Goal: Transaction & Acquisition: Obtain resource

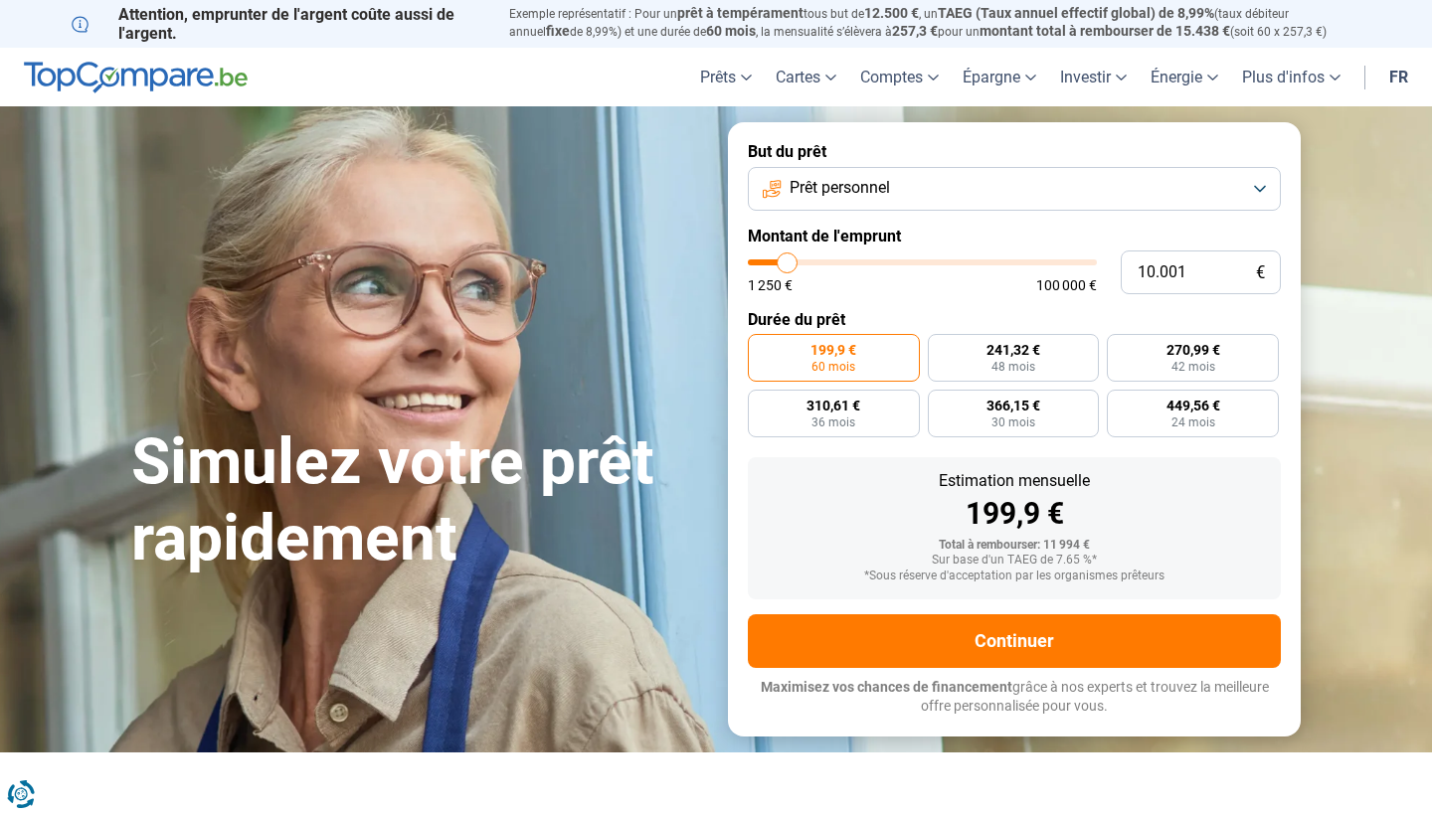
type input "9.000"
type input "9000"
type input "9.250"
type input "9250"
type input "9.500"
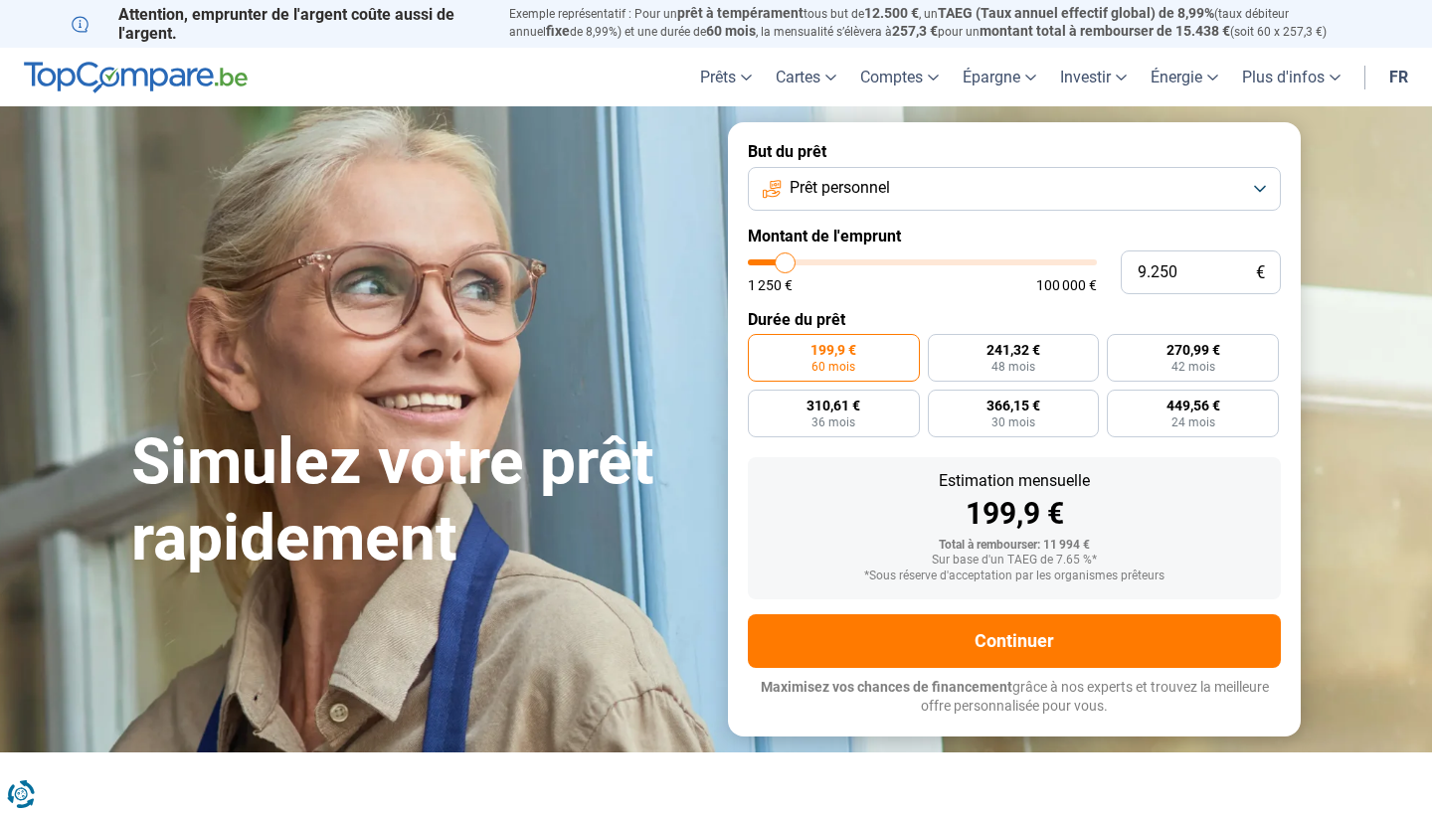
type input "9500"
type input "9.750"
type input "9750"
type input "10.250"
type input "10250"
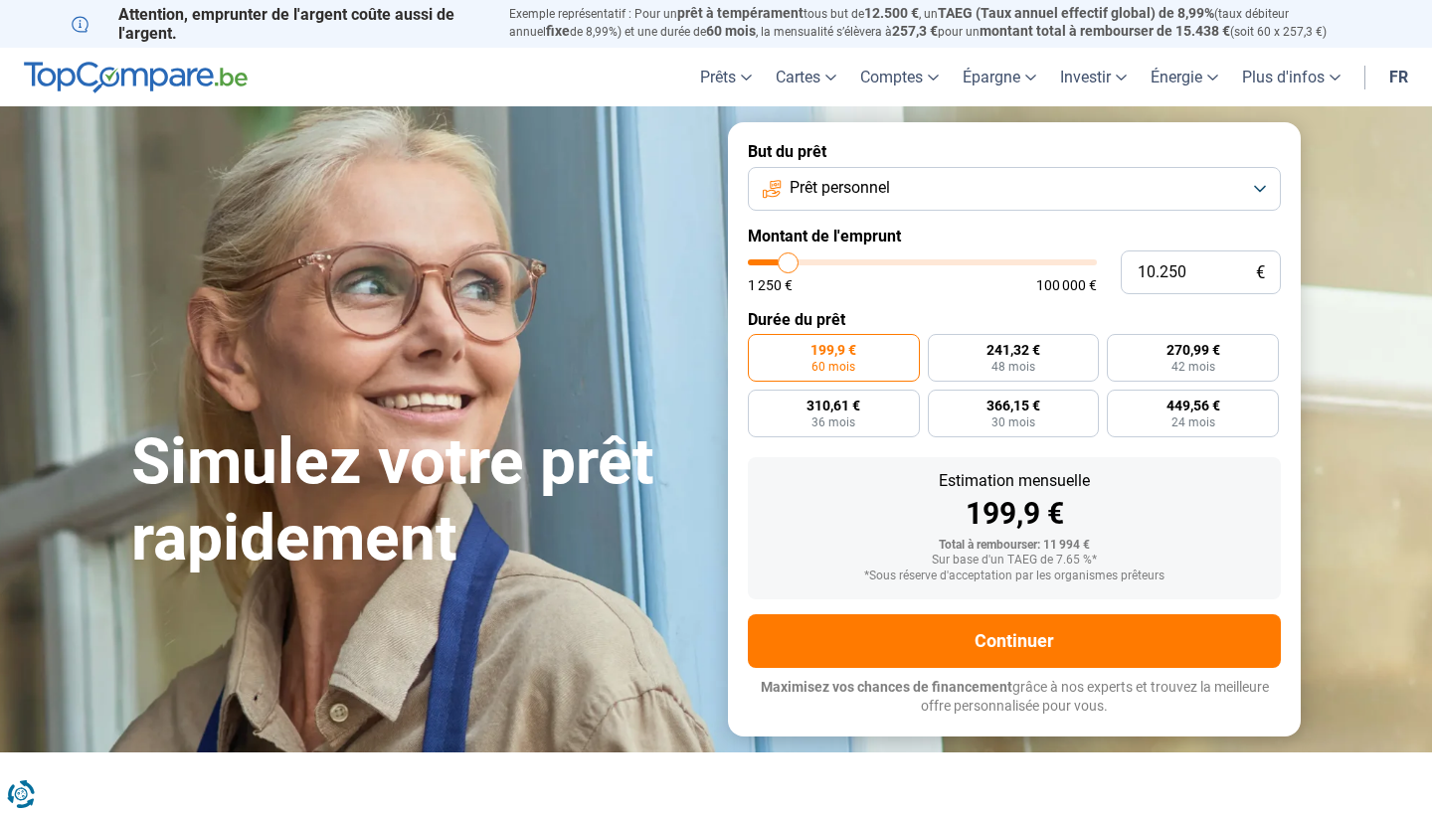
type input "10.500"
type input "10500"
type input "9.750"
type input "9750"
type input "9.500"
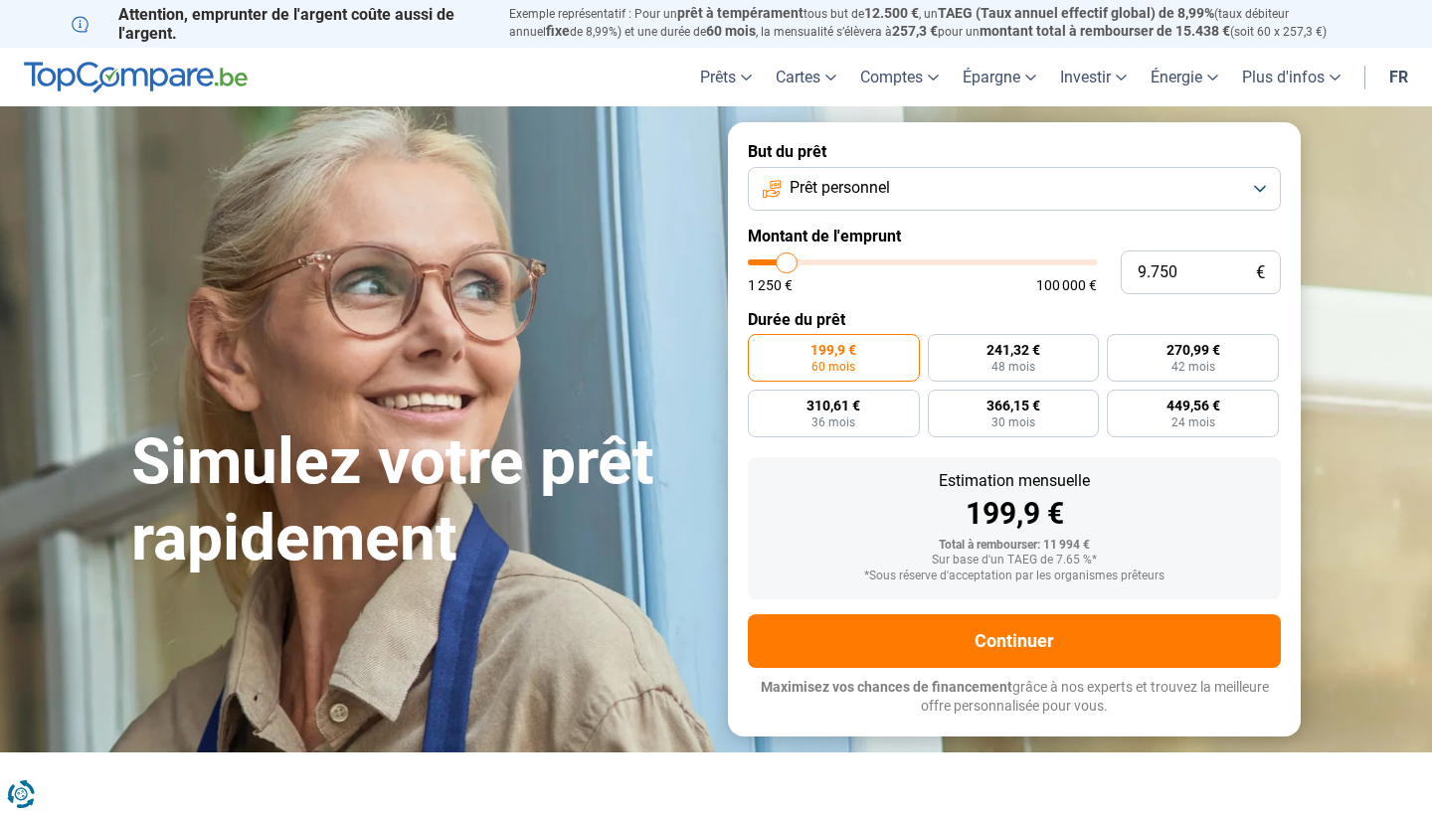
type input "9500"
type input "9.000"
type input "9000"
type input "8.250"
type input "8250"
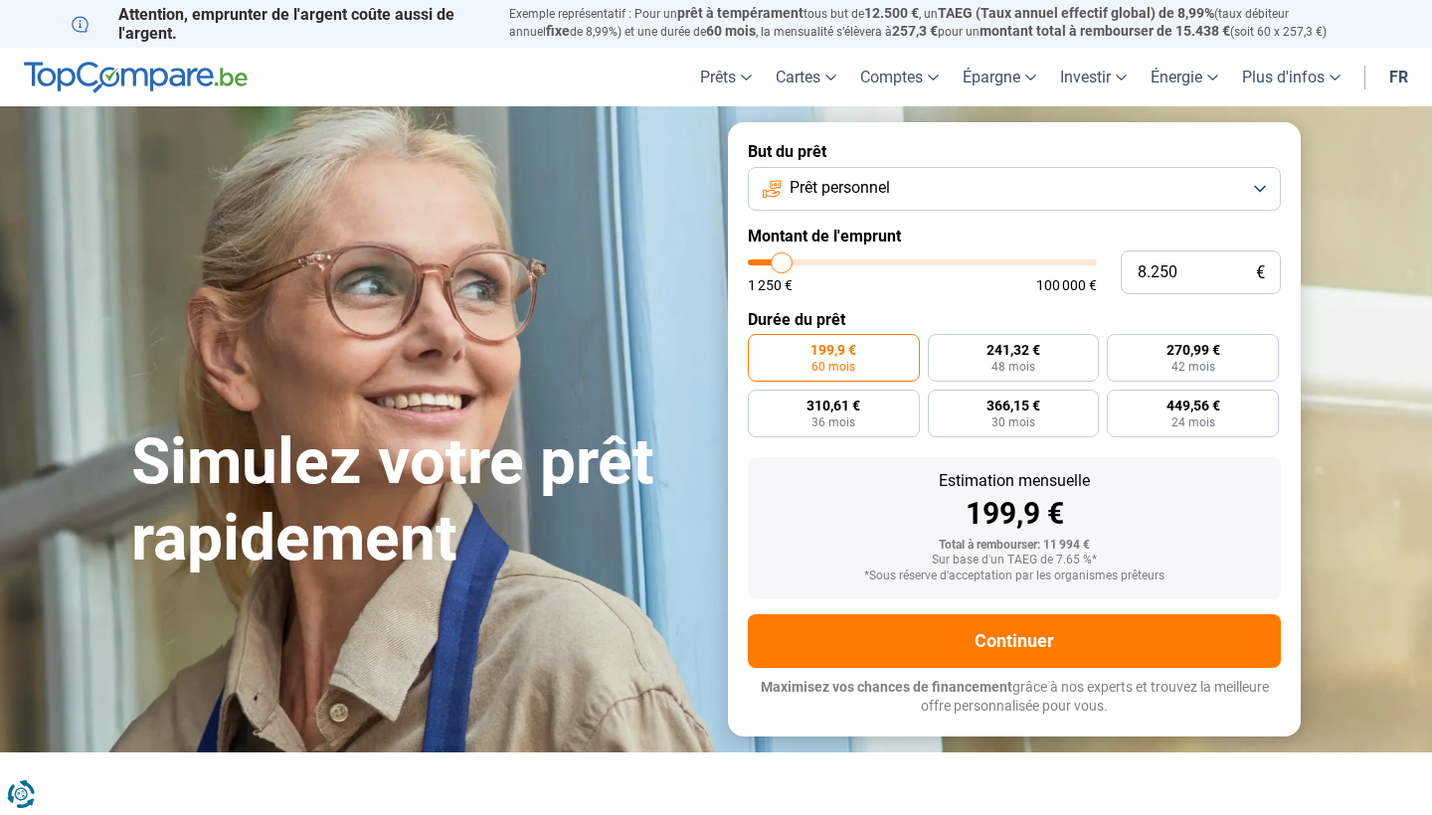
type input "7.750"
type input "7750"
type input "7.250"
type input "7250"
type input "6.500"
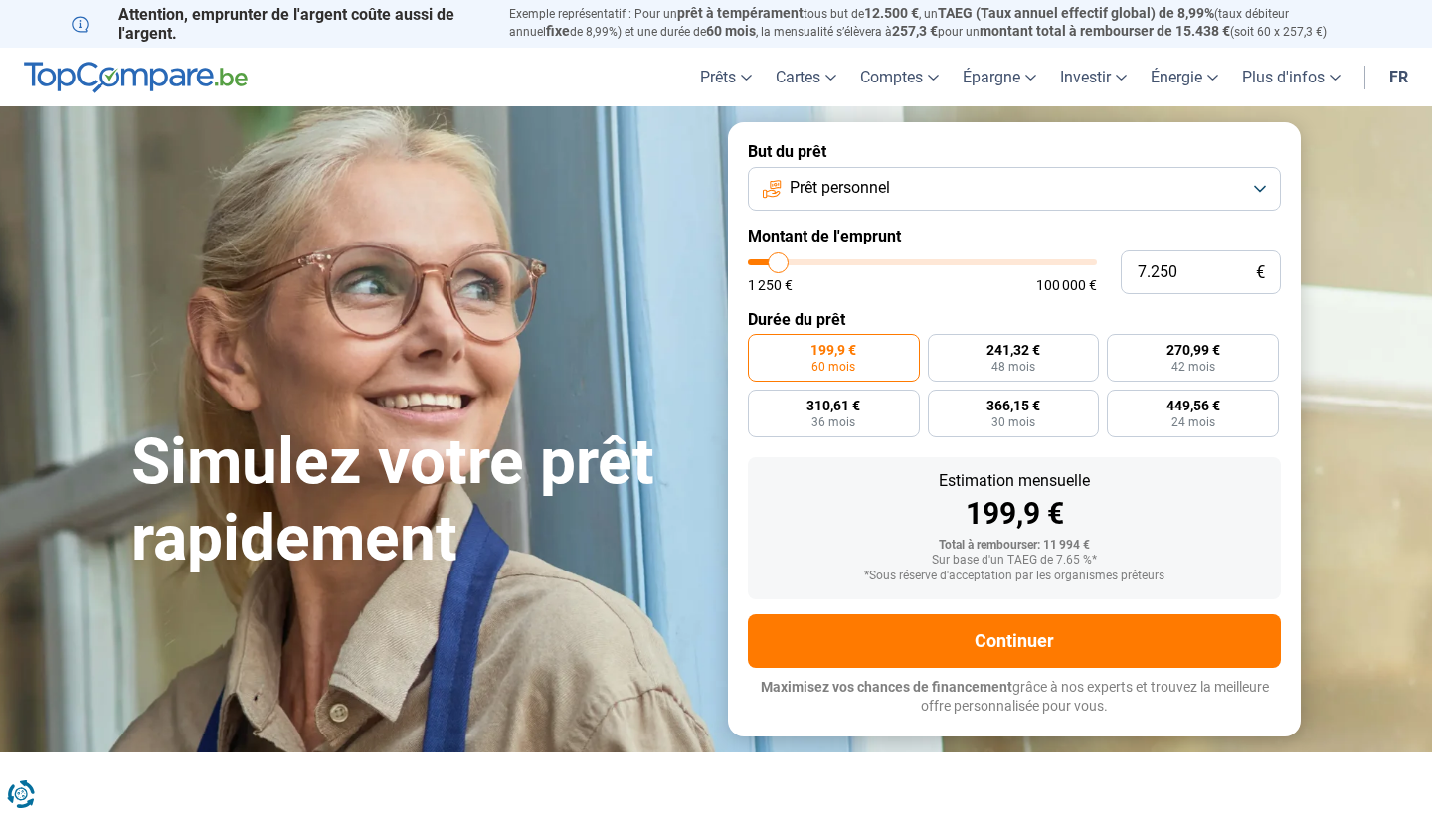
type input "6500"
type input "6.000"
type input "6000"
type input "5.250"
type input "5250"
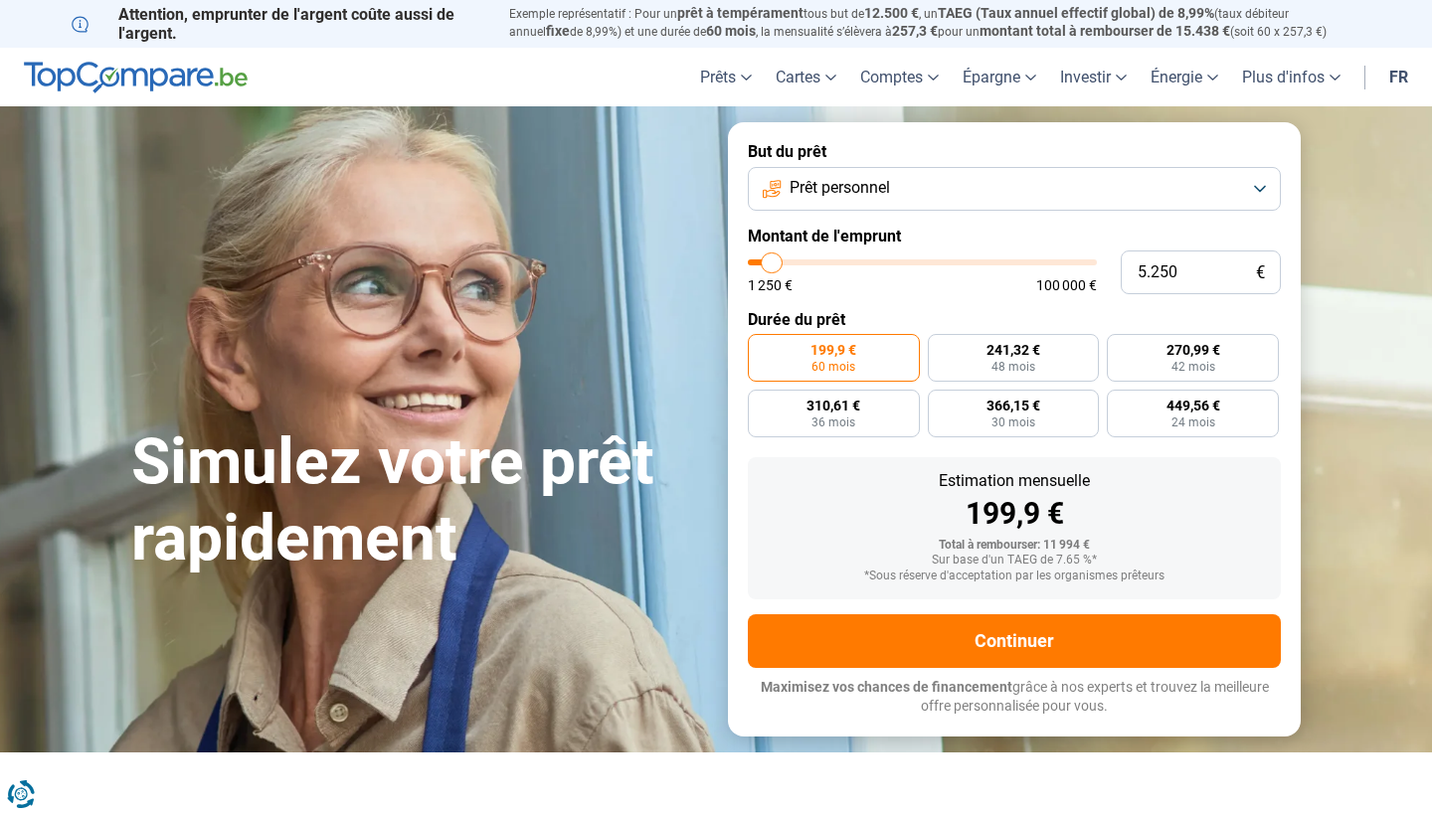
type input "4.750"
type input "4750"
type input "4.250"
type input "4250"
type input "3.500"
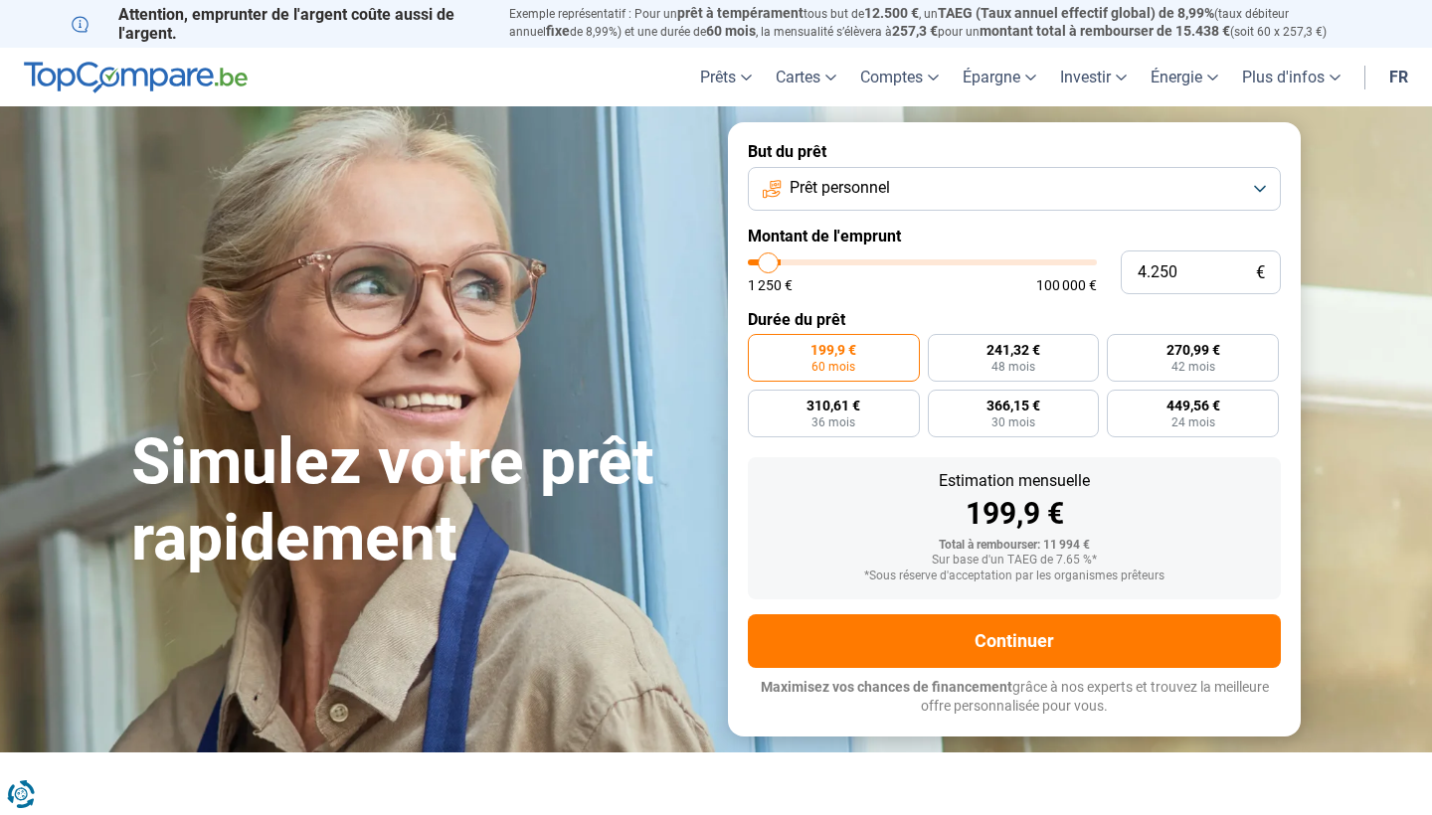
type input "3500"
type input "3.250"
type input "3250"
type input "3.000"
type input "3000"
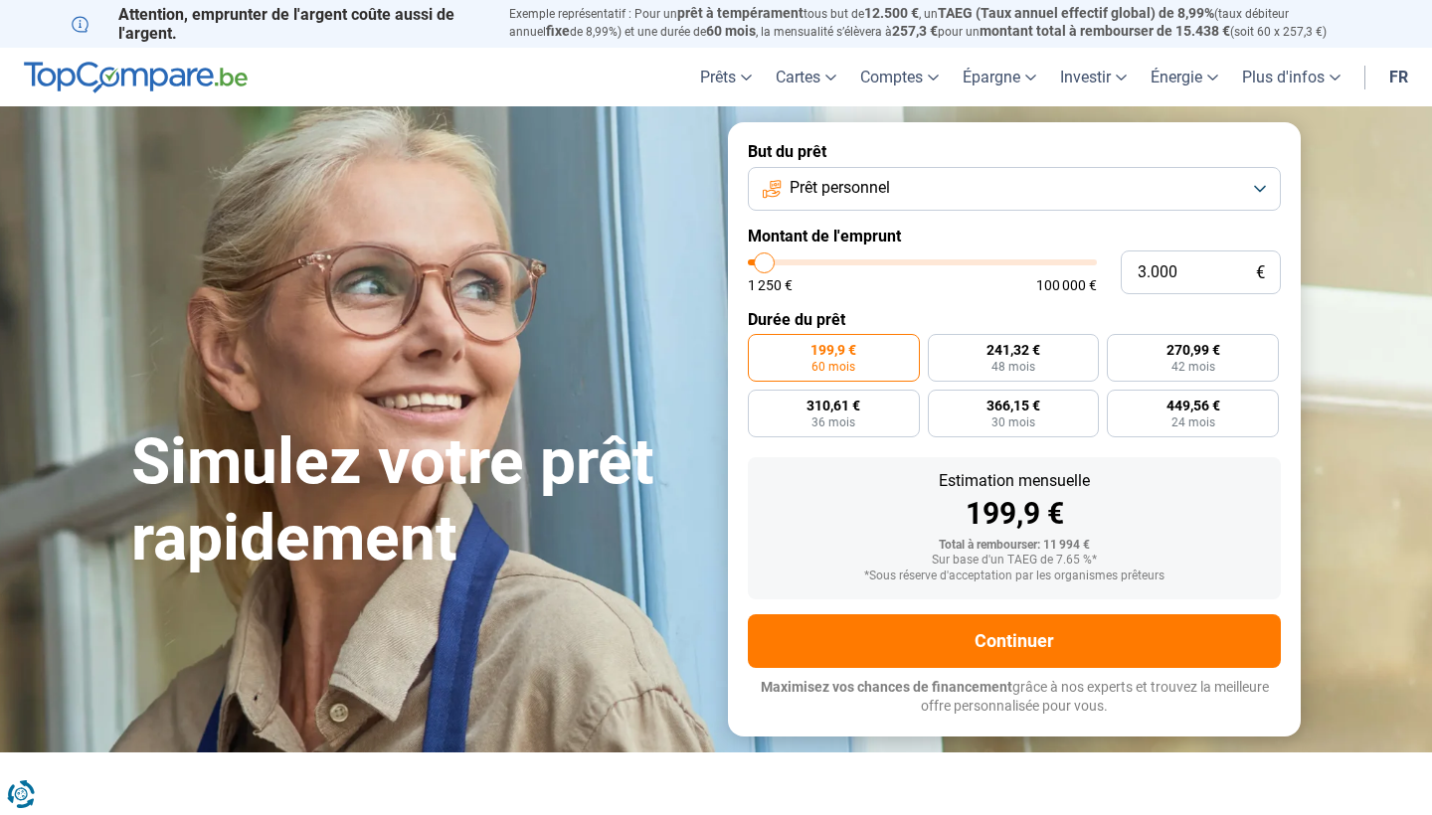
type input "2.750"
type input "2750"
type input "2.250"
type input "2250"
type input "2.000"
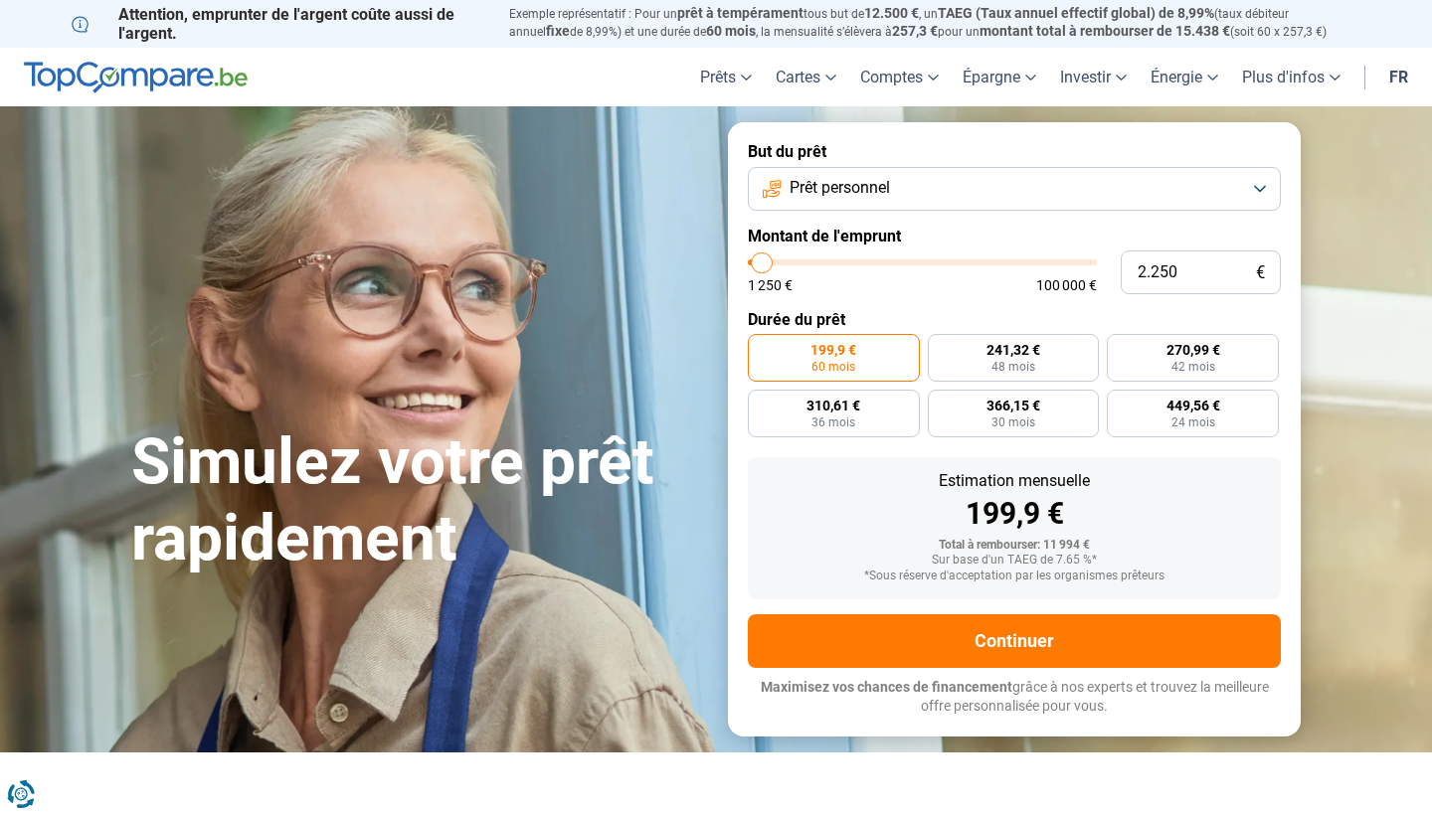
type input "2000"
type input "1.750"
type input "1750"
type input "1.500"
type input "1500"
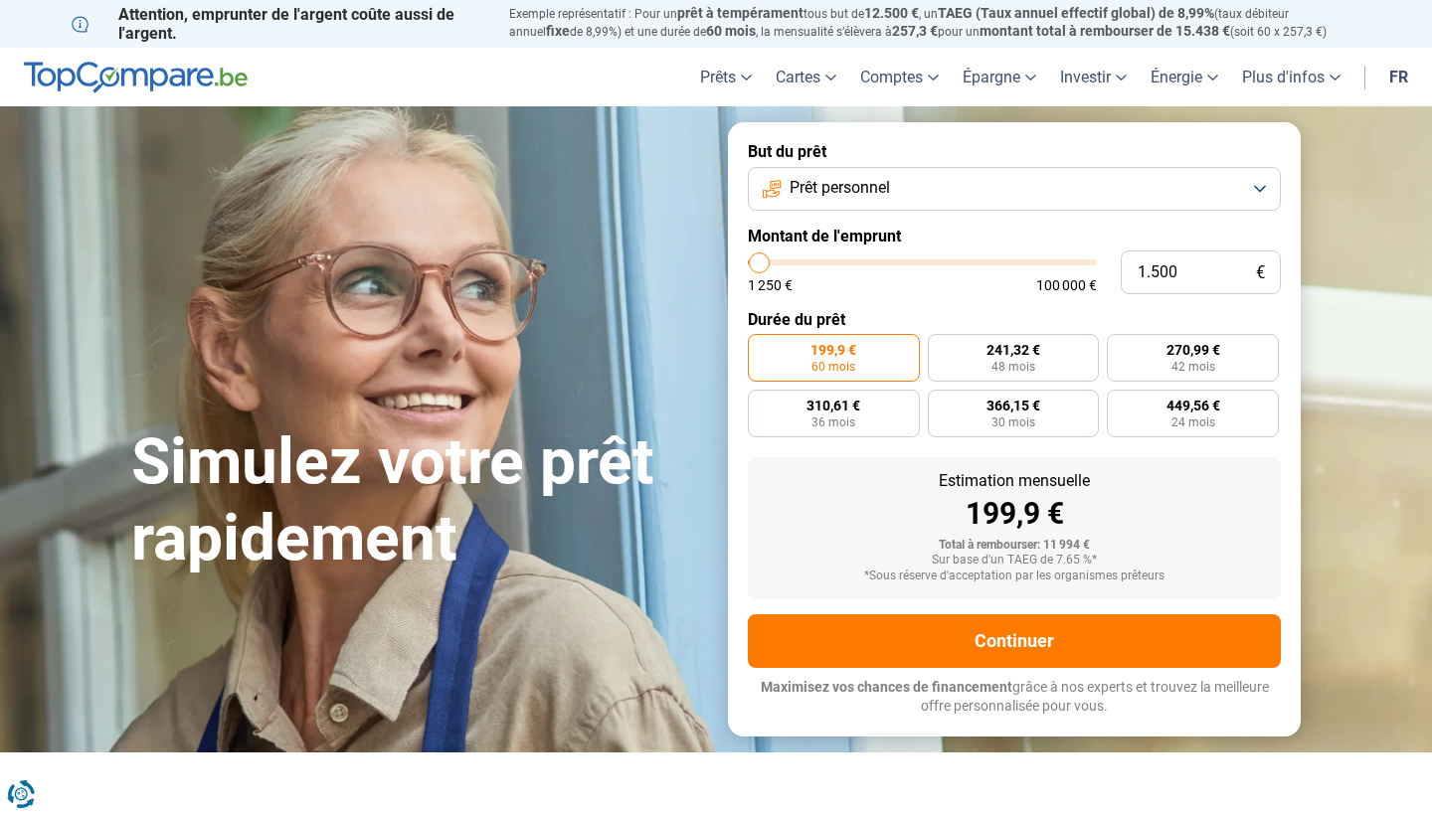
type input "1.750"
type input "1750"
type input "2.000"
type input "2000"
type input "2.250"
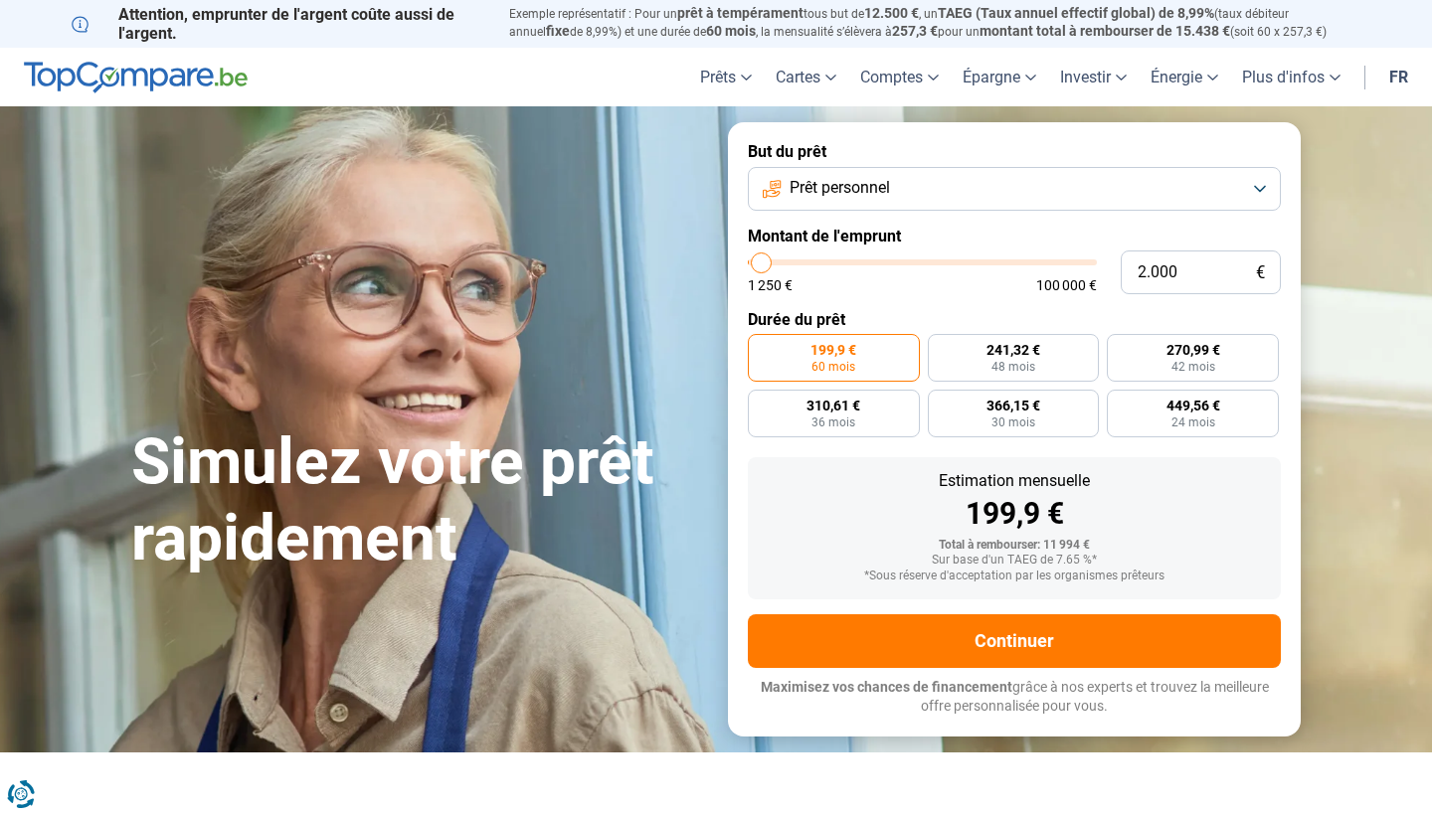
type input "2250"
type input "2.750"
type input "2750"
type input "3.000"
type input "3000"
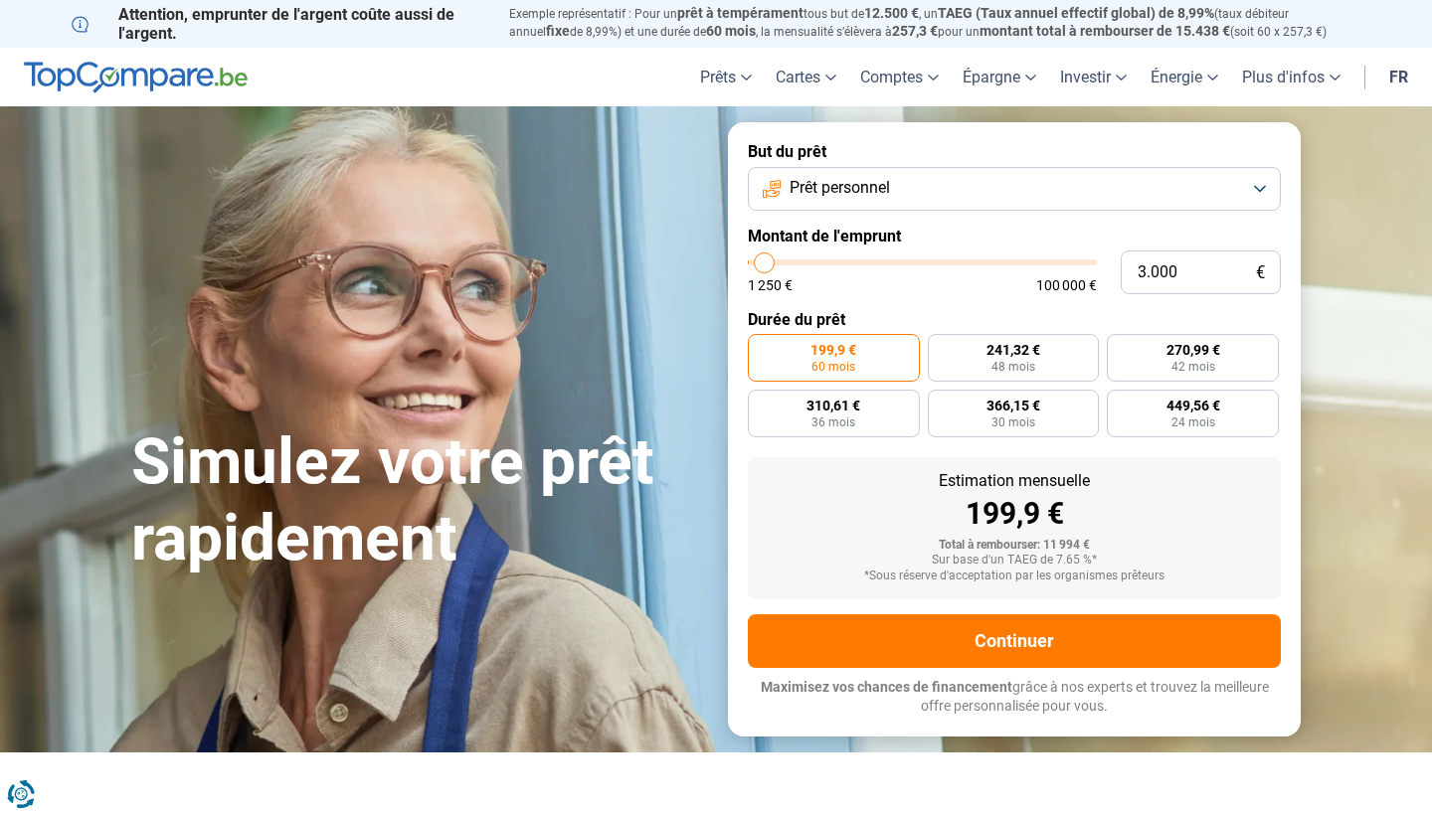
type input "3.250"
type input "3250"
type input "3.500"
type input "3500"
type input "3.750"
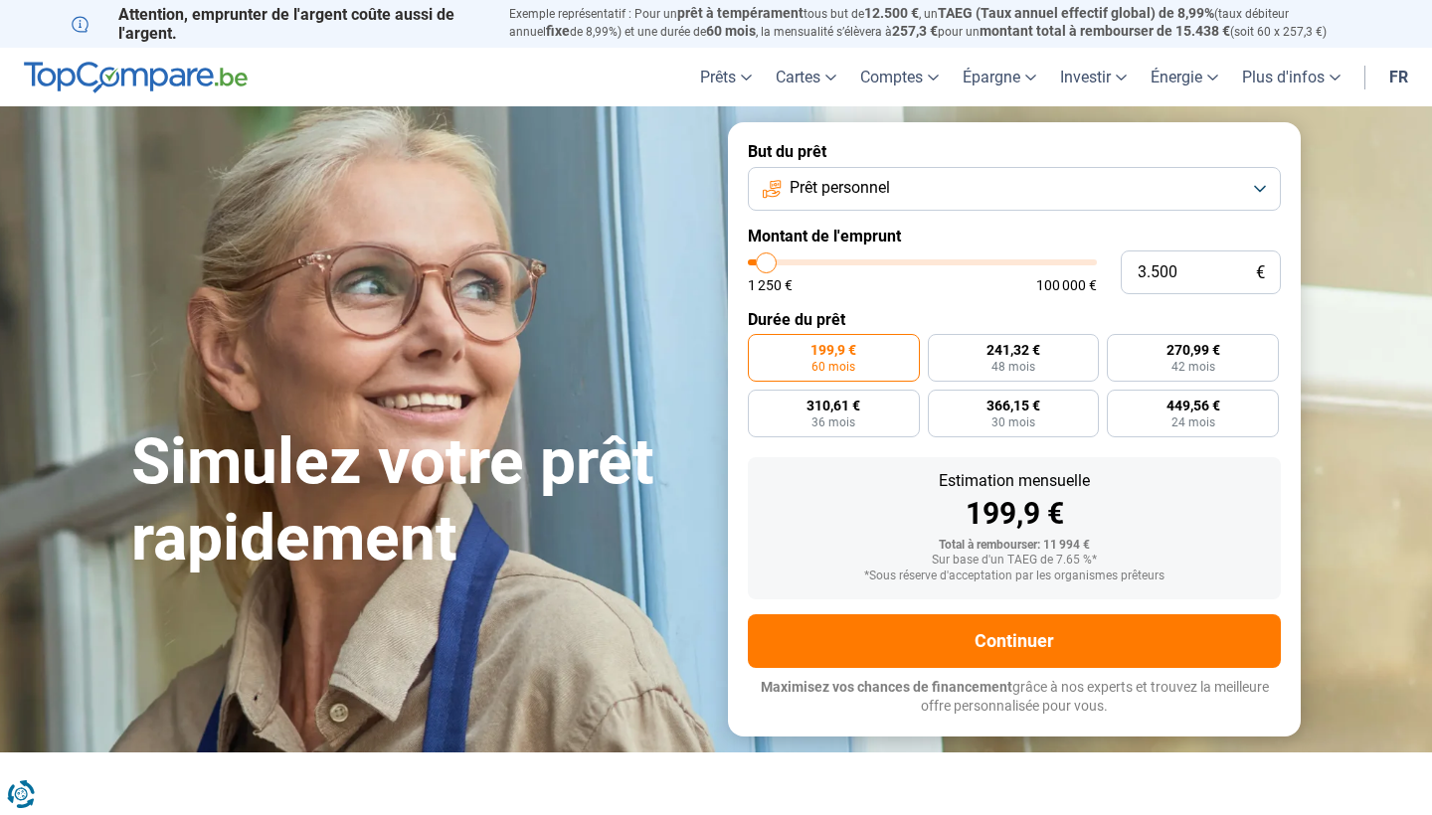
type input "3750"
type input "4.250"
type input "4250"
type input "3.750"
type input "3750"
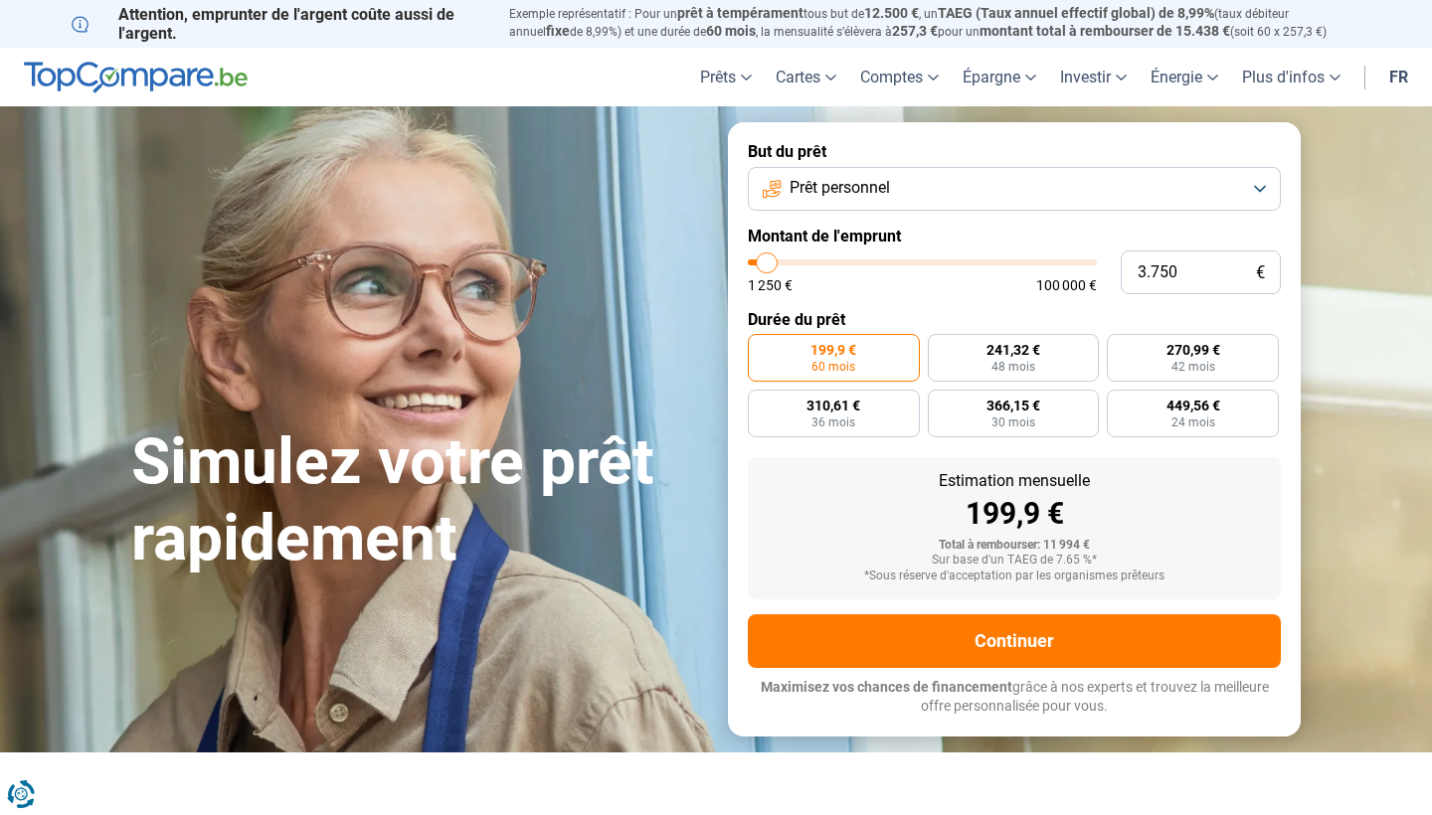
type input "3.500"
type input "3500"
type input "3.250"
type input "3250"
type input "3.000"
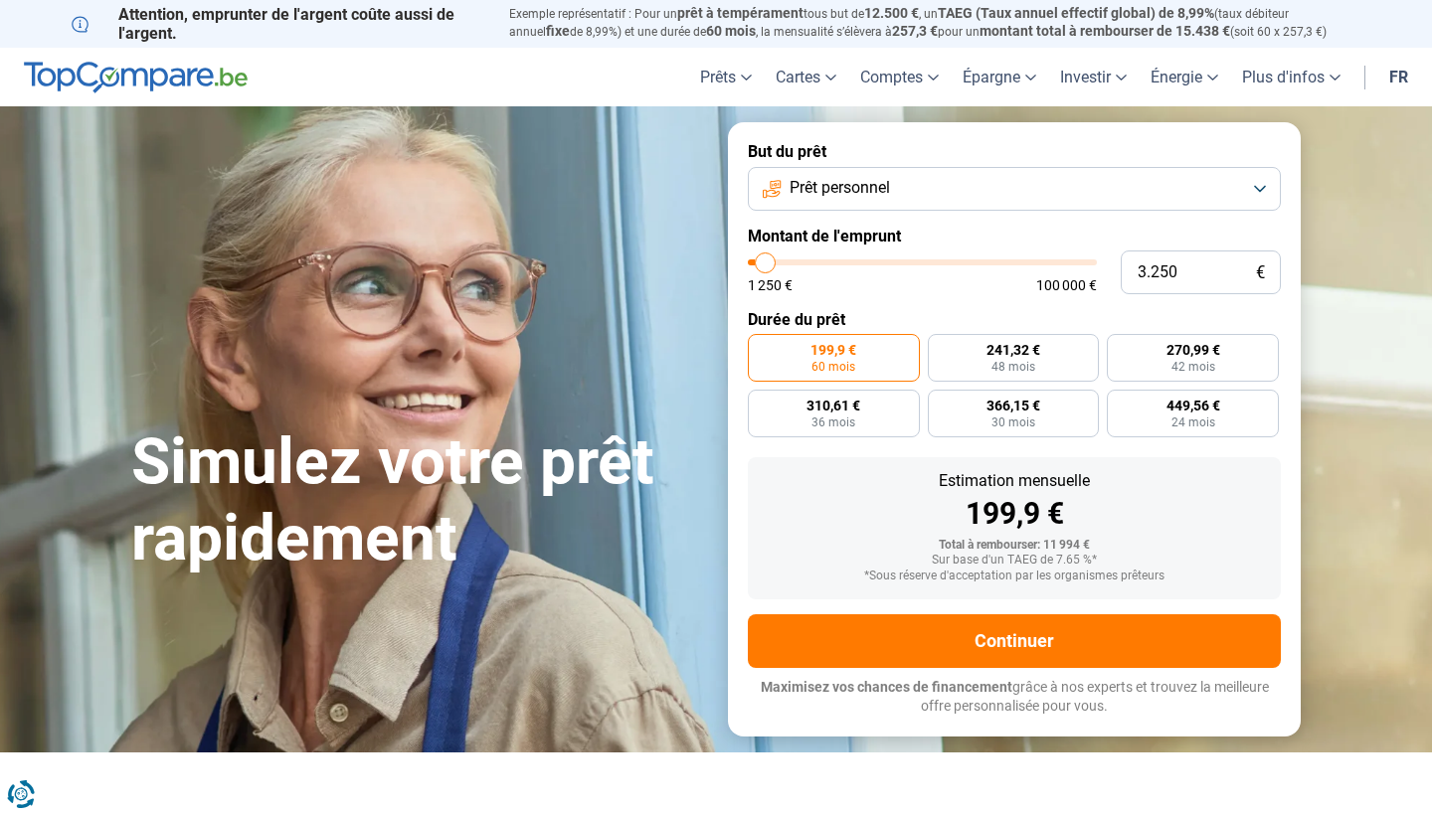
type input "3000"
type input "2.750"
type input "2750"
type input "2.250"
type input "2250"
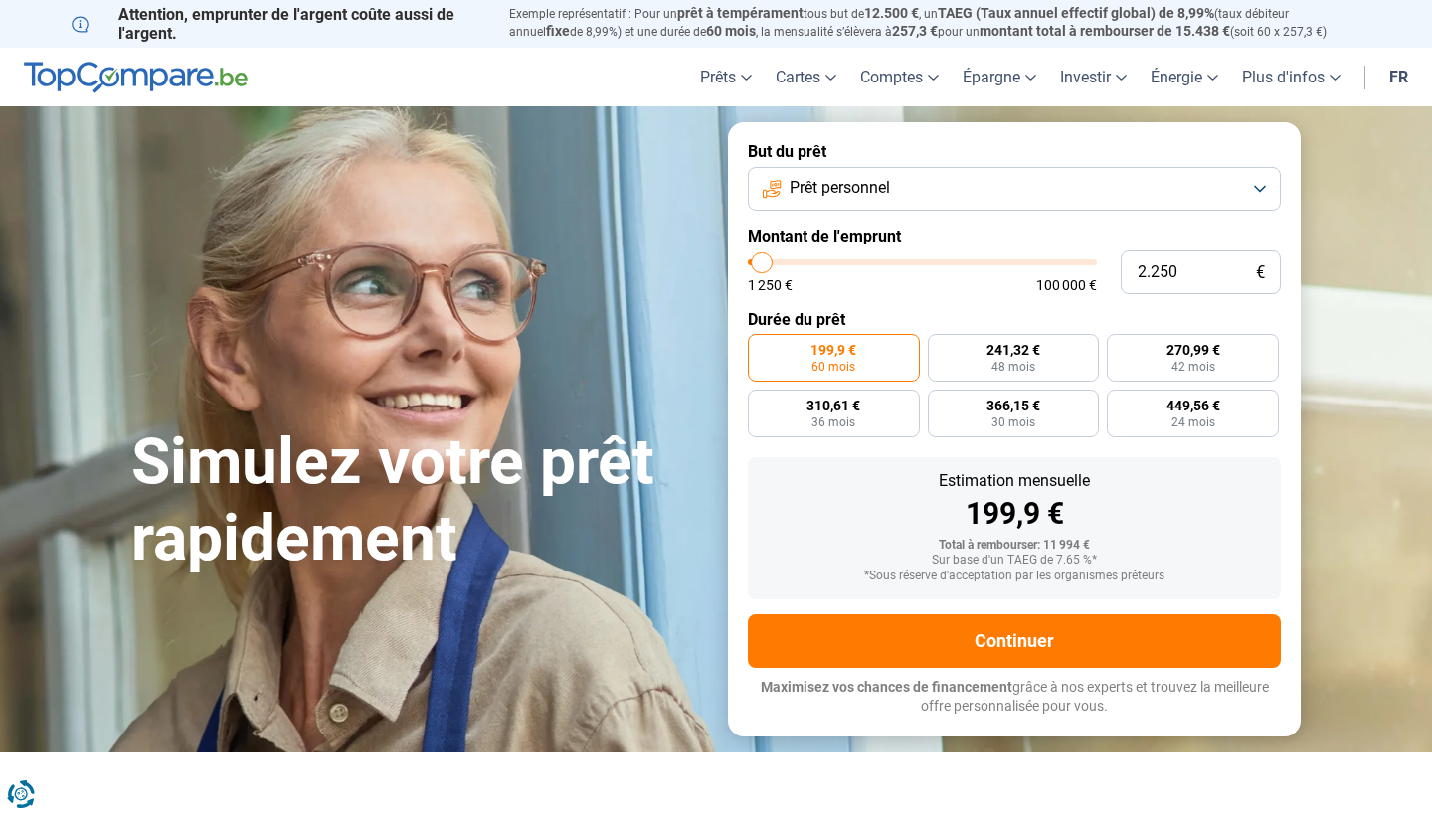
type input "2.000"
drag, startPoint x: 785, startPoint y: 261, endPoint x: 762, endPoint y: 263, distance: 23.0
type input "2000"
click at [762, 263] on input "range" at bounding box center [922, 263] width 349 height 6
radio input "true"
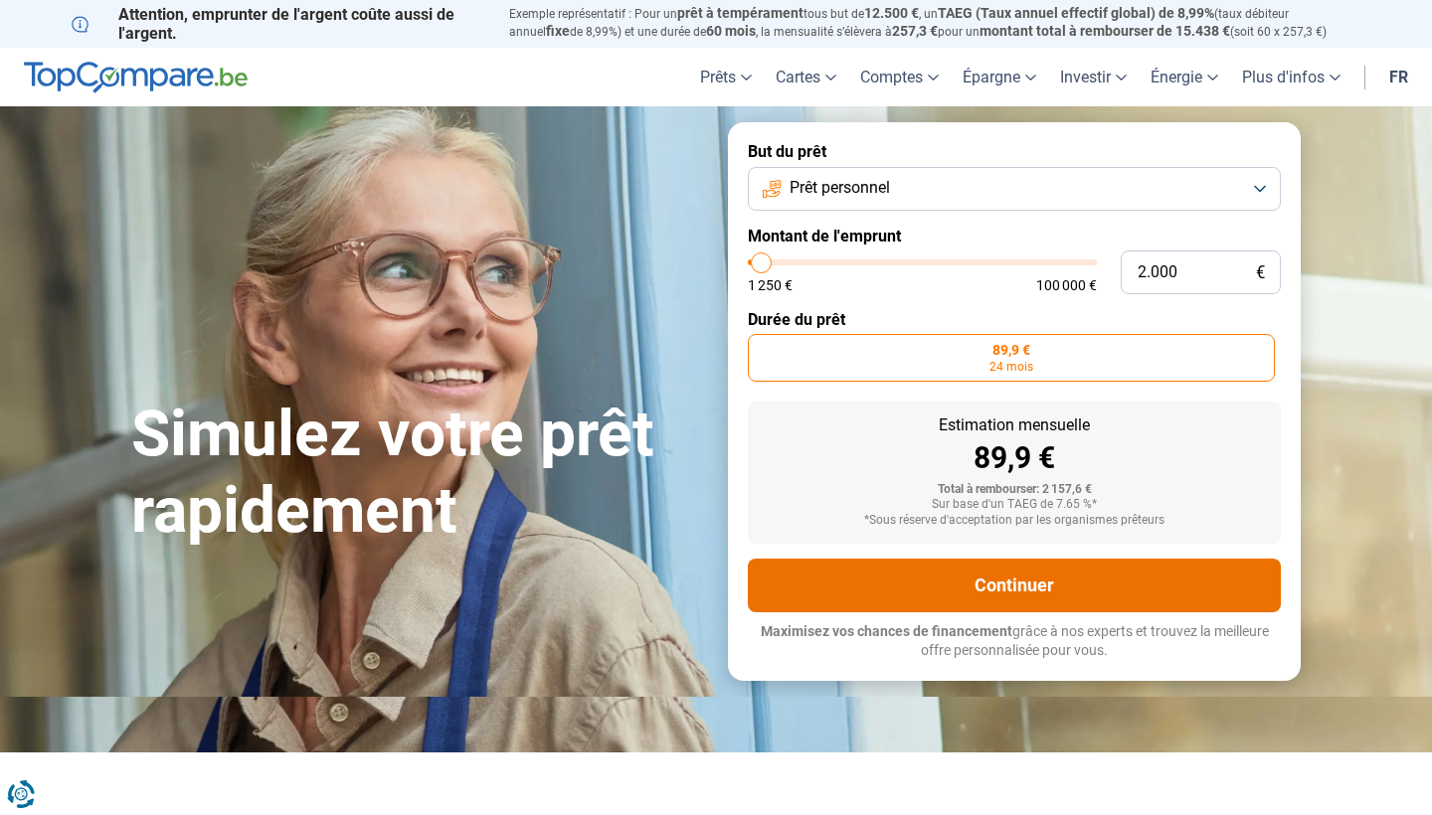
click at [1026, 573] on button "Continuer" at bounding box center [1014, 586] width 533 height 54
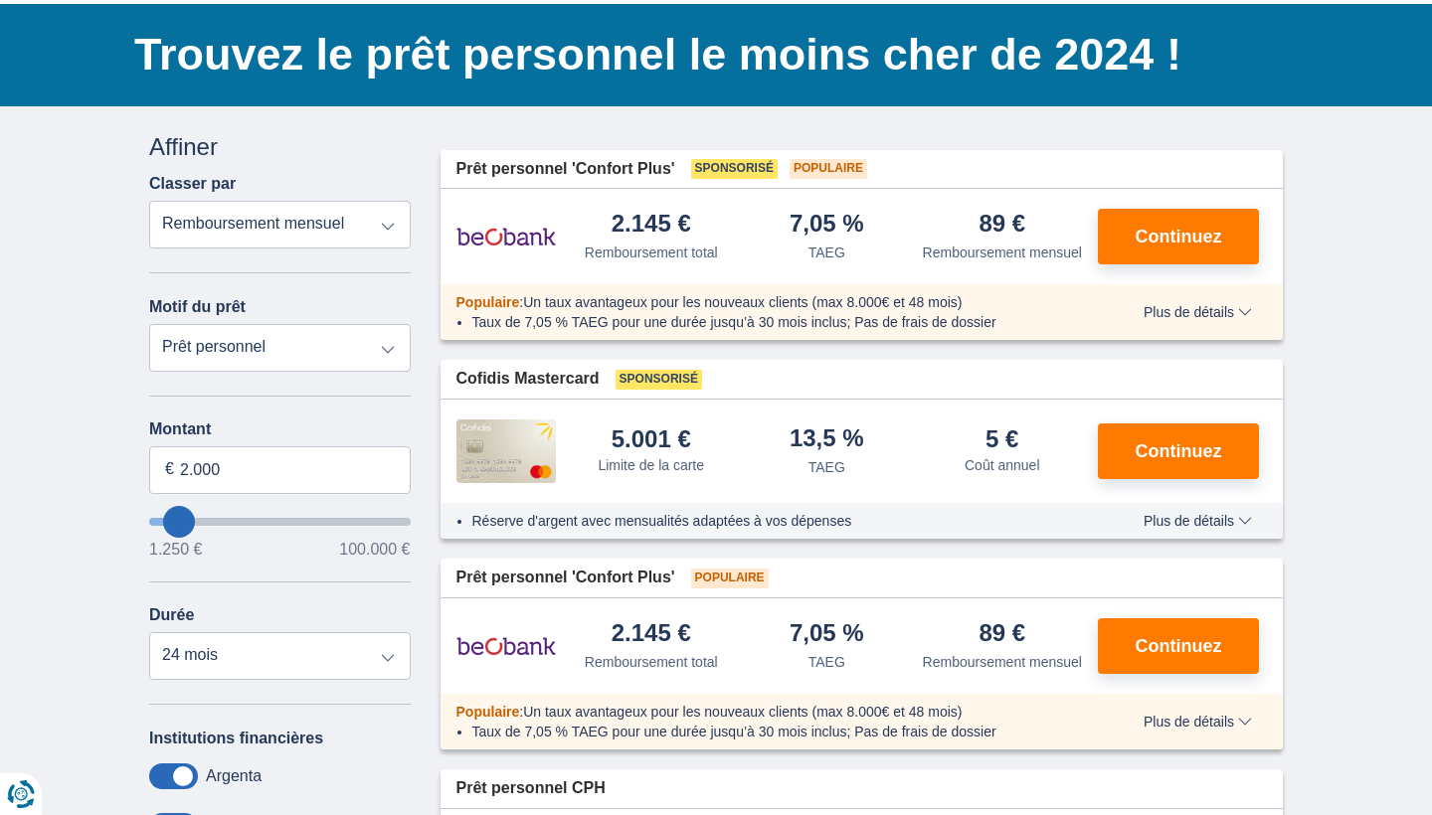
scroll to position [139, 0]
